Goal: Task Accomplishment & Management: Complete application form

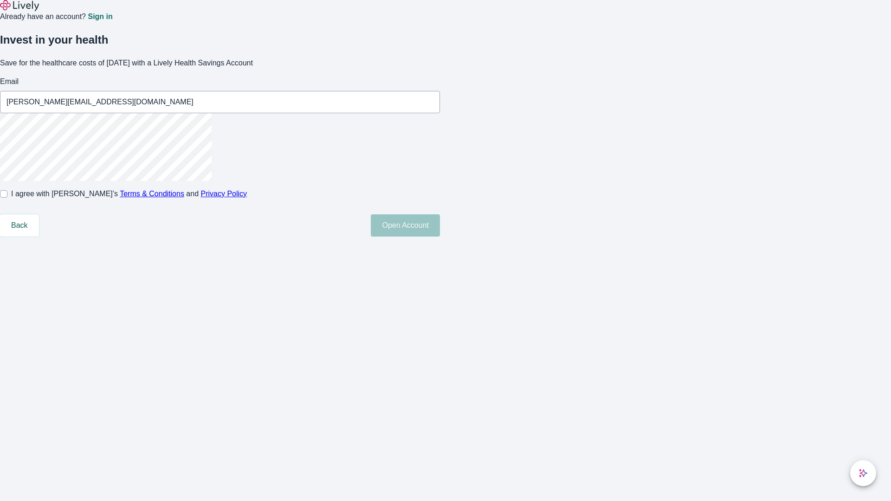
click at [7, 198] on input "I agree with Lively’s Terms & Conditions and Privacy Policy" at bounding box center [3, 193] width 7 height 7
checkbox input "true"
click at [440, 237] on button "Open Account" at bounding box center [405, 225] width 69 height 22
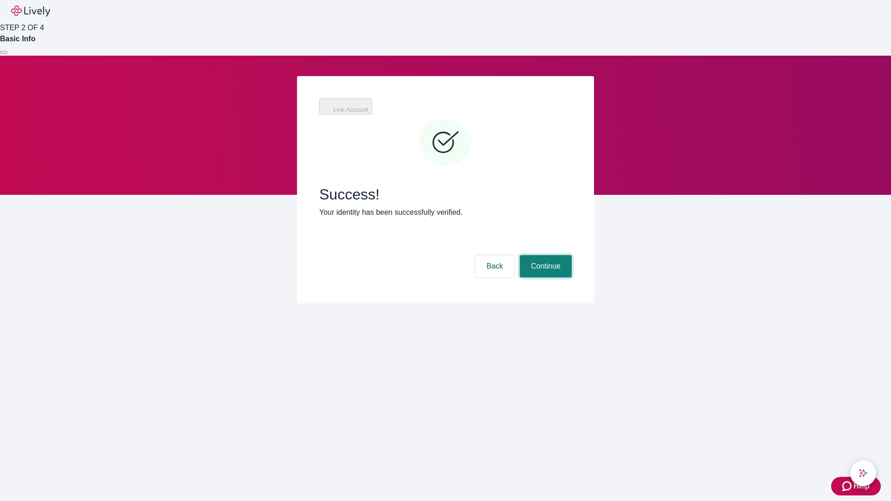
click at [544, 255] on button "Continue" at bounding box center [546, 266] width 52 height 22
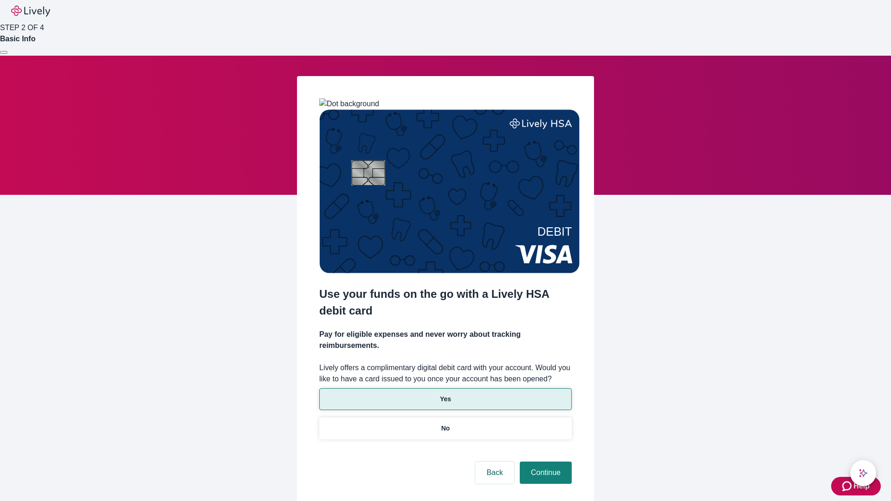
click at [445, 394] on p "Yes" at bounding box center [445, 399] width 11 height 10
click at [544, 462] on button "Continue" at bounding box center [546, 473] width 52 height 22
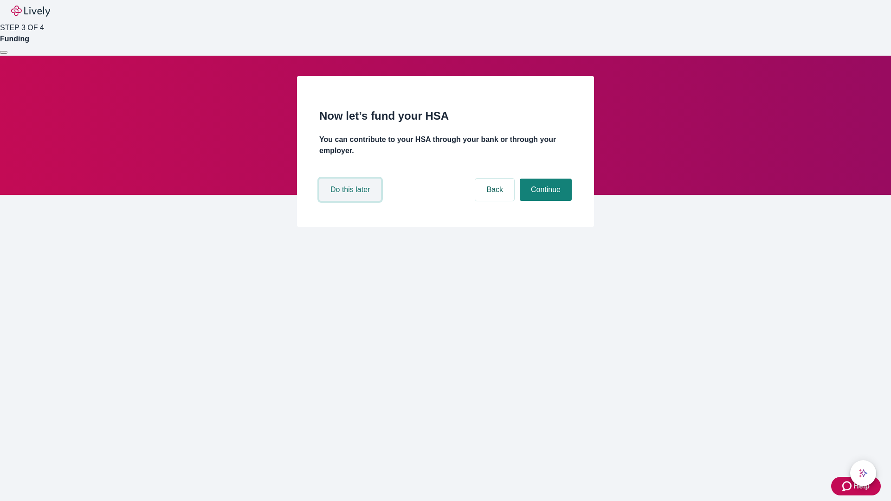
click at [351, 201] on button "Do this later" at bounding box center [350, 190] width 62 height 22
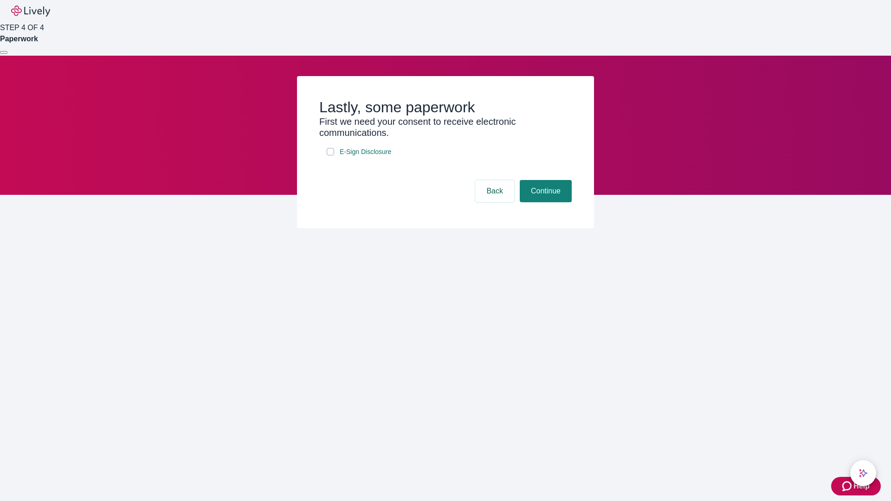
click at [330, 155] on input "E-Sign Disclosure" at bounding box center [330, 151] width 7 height 7
checkbox input "true"
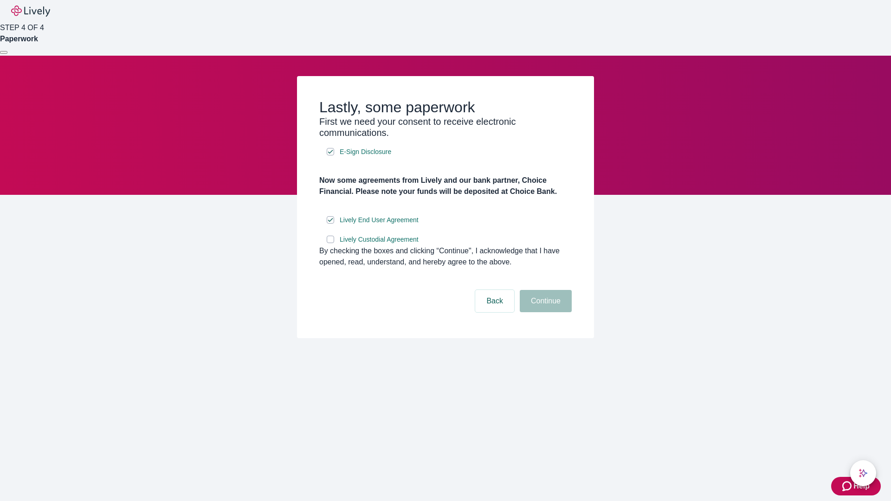
click at [330, 243] on input "Lively Custodial Agreement" at bounding box center [330, 239] width 7 height 7
checkbox input "true"
click at [544, 312] on button "Continue" at bounding box center [546, 301] width 52 height 22
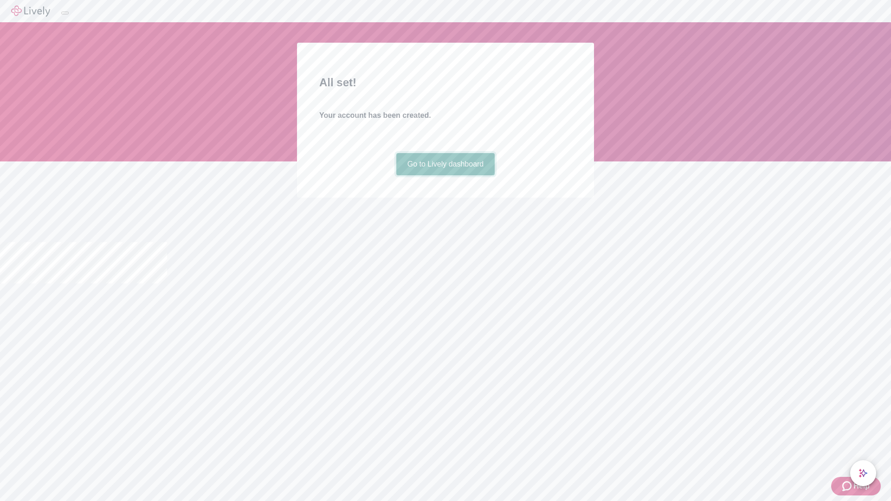
click at [445, 175] on link "Go to Lively dashboard" at bounding box center [445, 164] width 99 height 22
